Goal: Find specific page/section: Find specific page/section

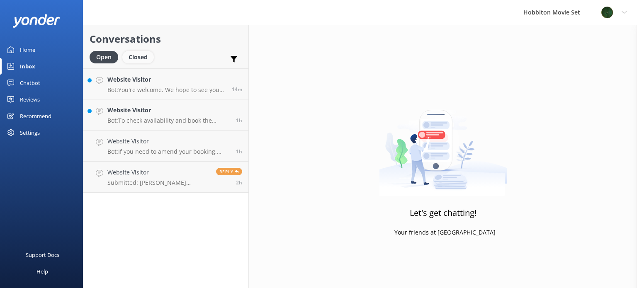
click at [133, 59] on div "Closed" at bounding box center [138, 57] width 32 height 12
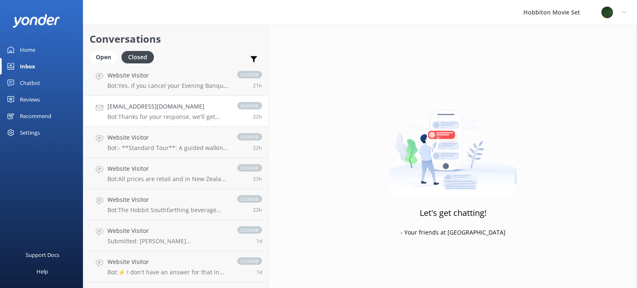
scroll to position [1016, 0]
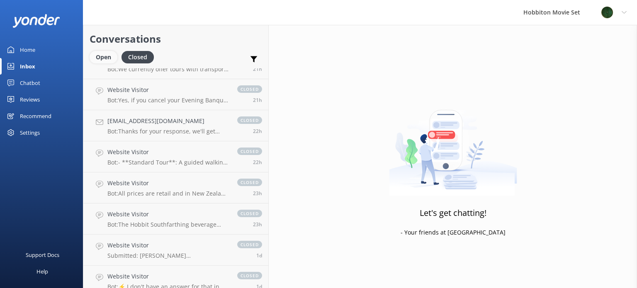
click at [110, 61] on div "Open" at bounding box center [104, 57] width 28 height 12
